Goal: Task Accomplishment & Management: Manage account settings

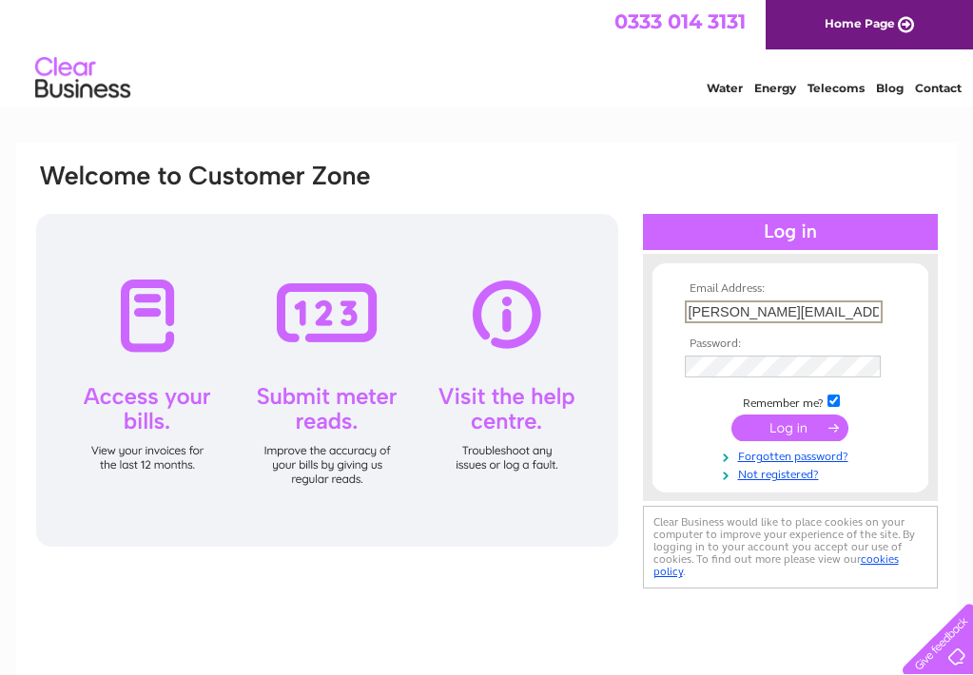
type input "yvonne@yvonnethurley.co.uk"
click at [898, 339] on th "Password:" at bounding box center [790, 342] width 221 height 13
click at [835, 397] on input "checkbox" at bounding box center [833, 399] width 12 height 12
click at [833, 395] on input "checkbox" at bounding box center [833, 399] width 12 height 12
checkbox input "true"
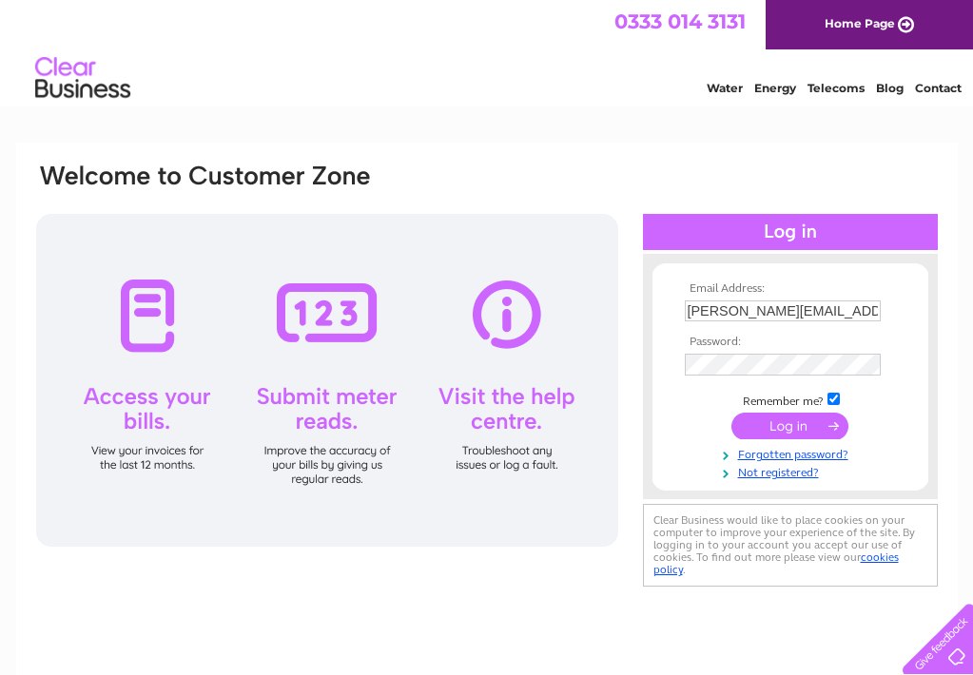
click at [790, 428] on input "submit" at bounding box center [789, 426] width 117 height 27
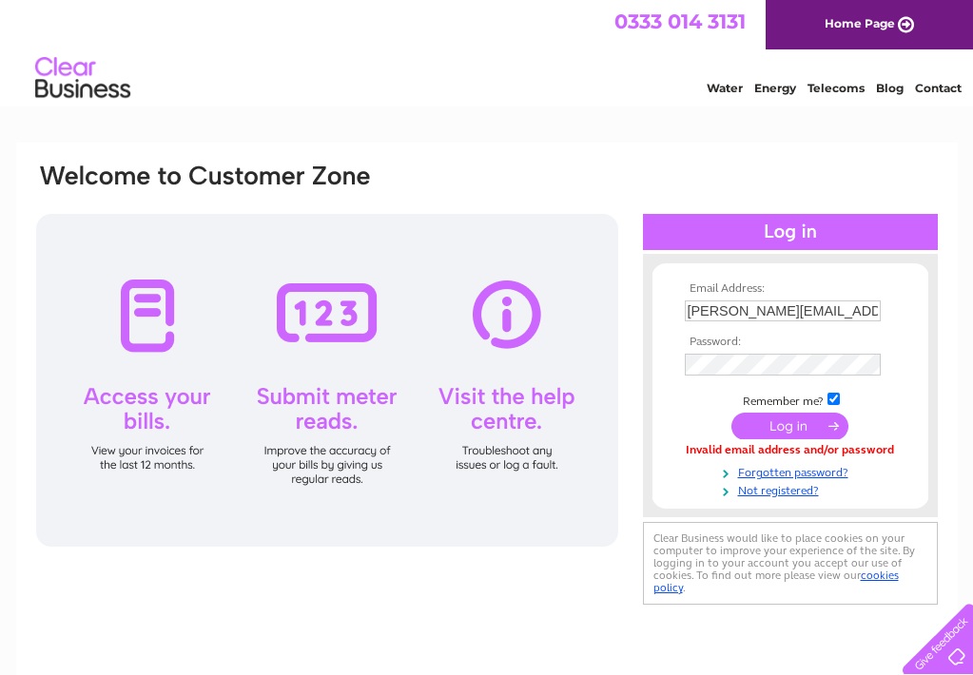
click at [760, 427] on input "submit" at bounding box center [789, 426] width 117 height 27
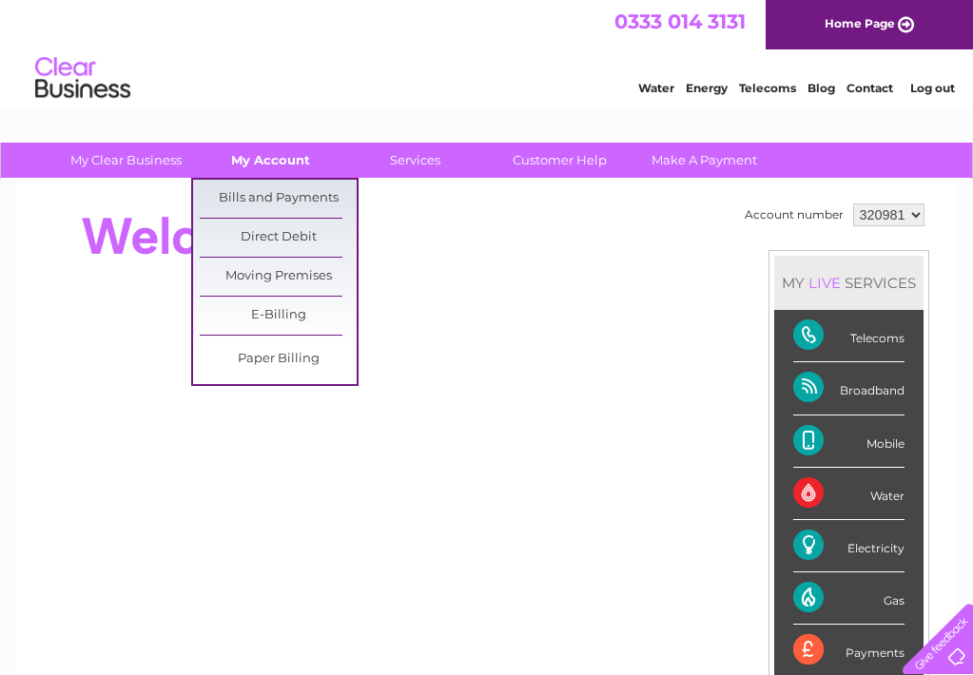
click at [260, 150] on link "My Account" at bounding box center [270, 160] width 157 height 35
click at [261, 193] on link "Bills and Payments" at bounding box center [278, 199] width 157 height 38
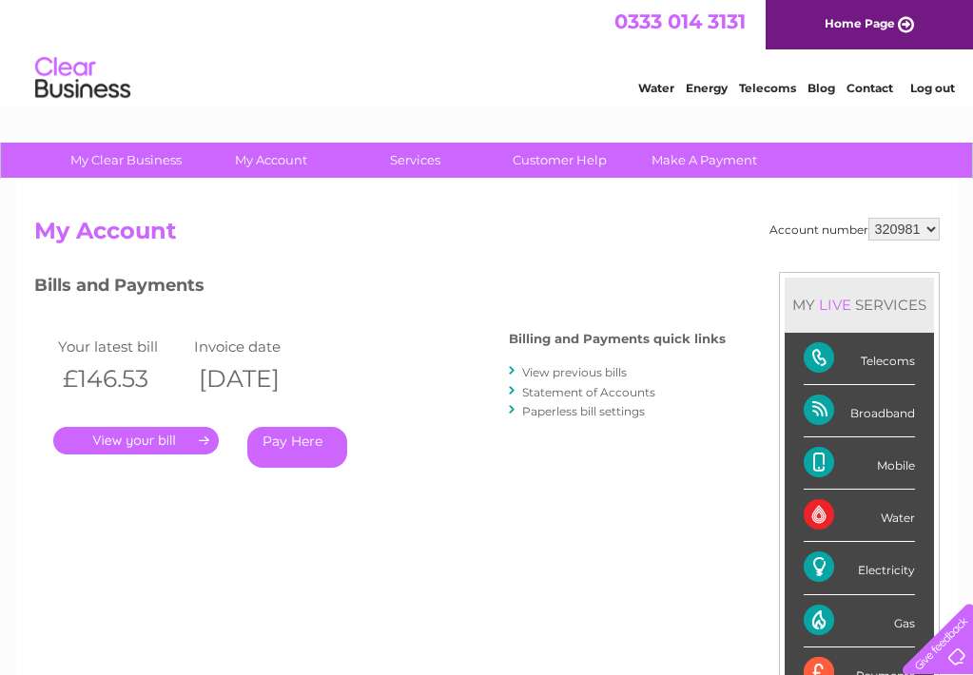
click at [541, 374] on link "View previous bills" at bounding box center [574, 372] width 105 height 14
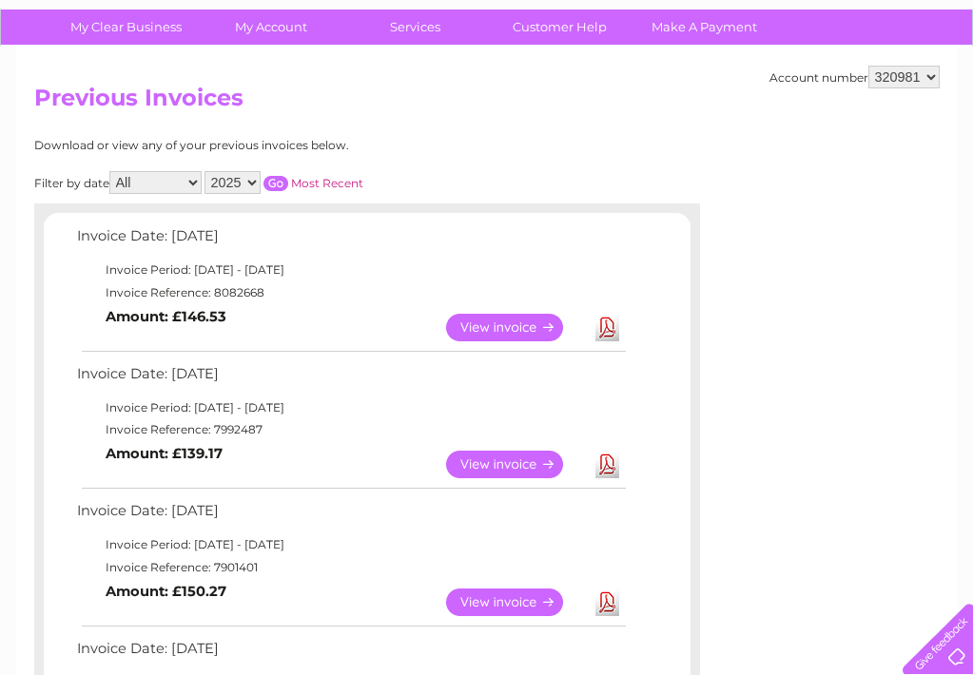
scroll to position [135, 0]
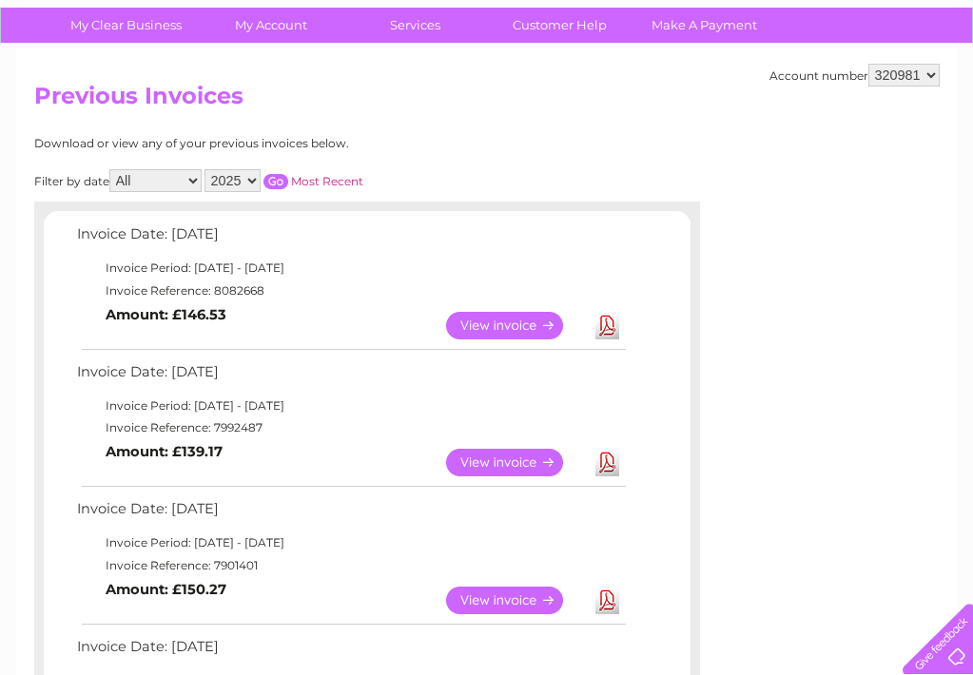
click at [519, 451] on link "View" at bounding box center [516, 463] width 140 height 28
click at [487, 590] on link "View" at bounding box center [516, 601] width 140 height 28
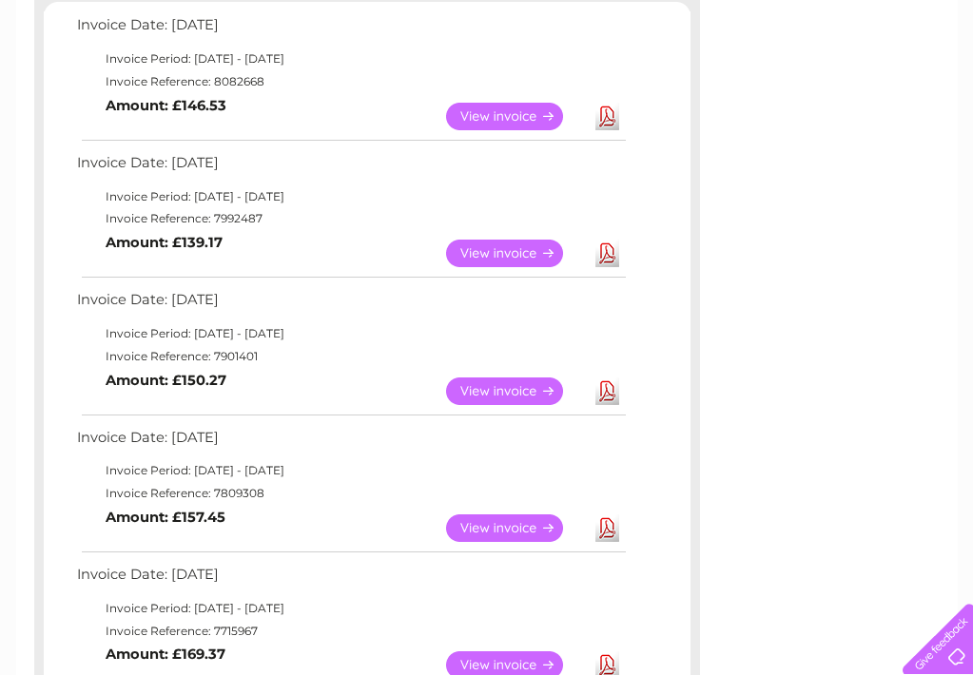
scroll to position [348, 0]
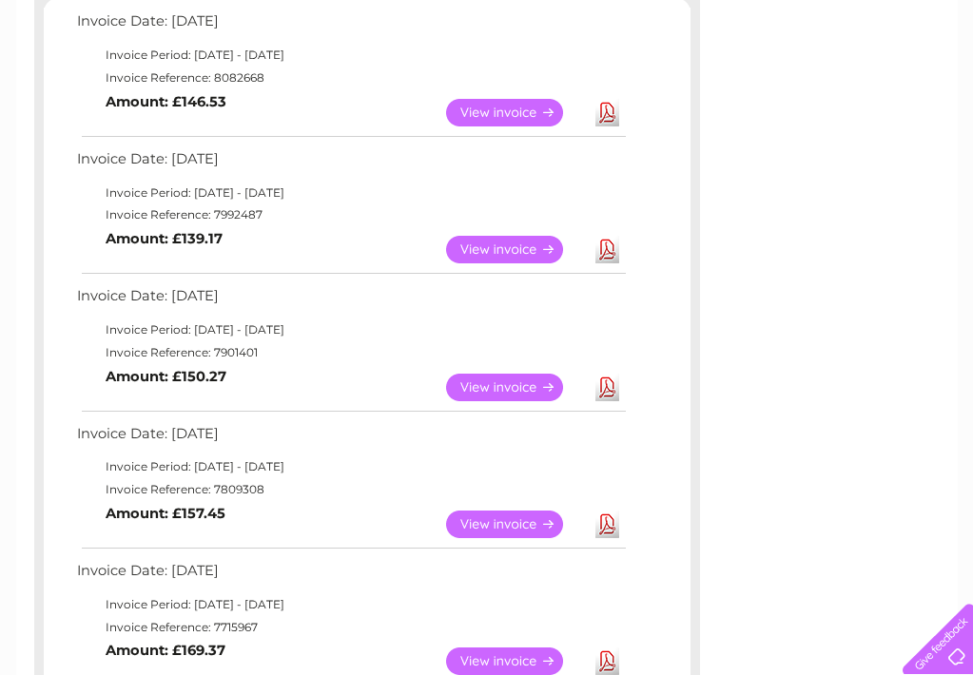
click at [485, 511] on link "View" at bounding box center [516, 525] width 140 height 28
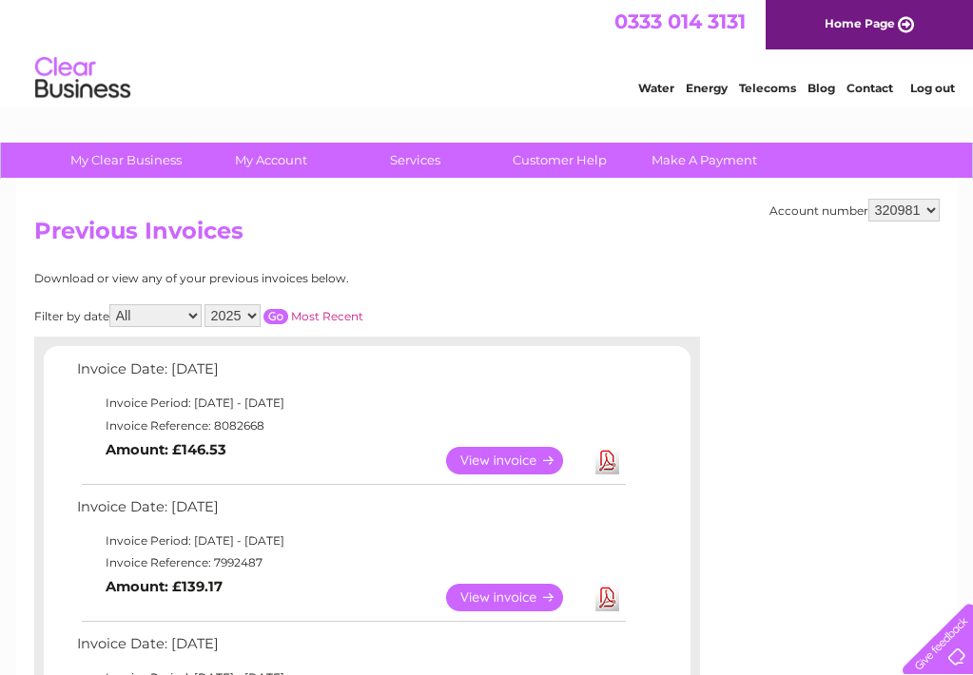
scroll to position [0, 0]
click at [930, 82] on link "Log out" at bounding box center [932, 88] width 45 height 14
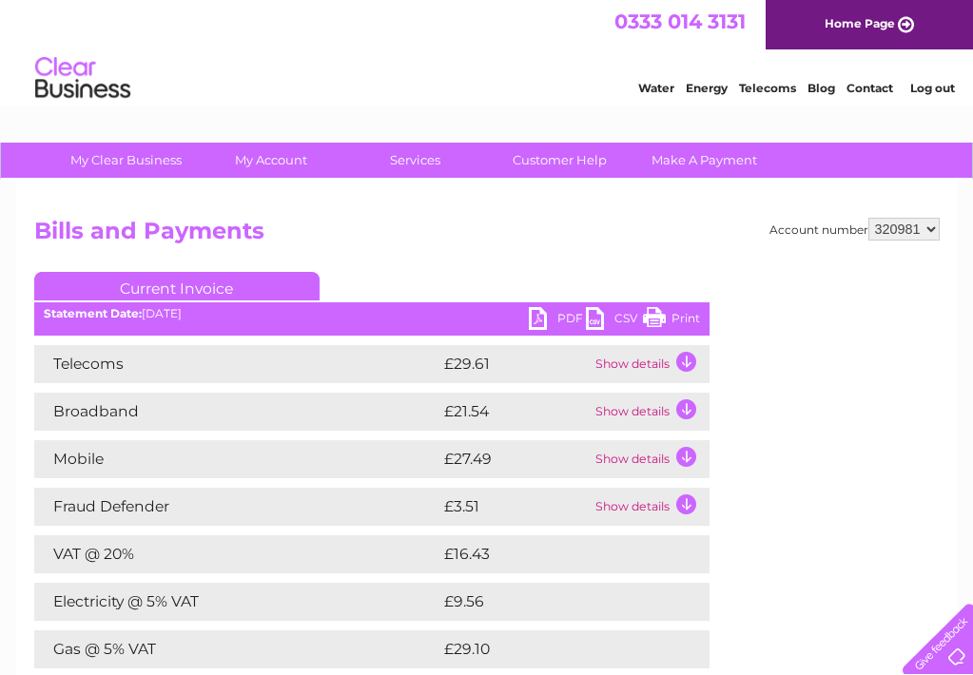
click at [534, 317] on link "PDF" at bounding box center [557, 321] width 57 height 28
click at [542, 313] on link "PDF" at bounding box center [557, 321] width 57 height 28
click at [532, 321] on link "PDF" at bounding box center [557, 321] width 57 height 28
click at [216, 278] on link "Current Invoice" at bounding box center [176, 286] width 285 height 29
click at [216, 286] on link "Current Invoice" at bounding box center [176, 286] width 285 height 29
